Goal: Transaction & Acquisition: Purchase product/service

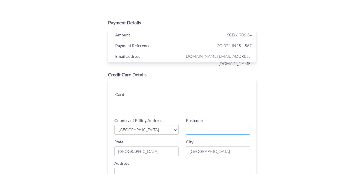
click at [192, 134] on input "Postcode" at bounding box center [218, 130] width 65 height 10
type input "768865"
type input "[STREET_ADDRESS]"
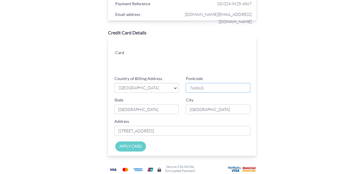
scroll to position [42, 0]
click at [126, 144] on input "APPLY CARD" at bounding box center [130, 146] width 31 height 10
type input "Applying..."
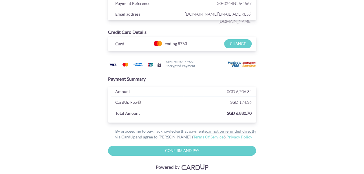
click at [172, 152] on input "Confirm and Pay" at bounding box center [182, 151] width 148 height 10
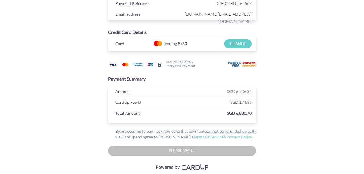
type input "Please wait..."
